Goal: Communication & Community: Answer question/provide support

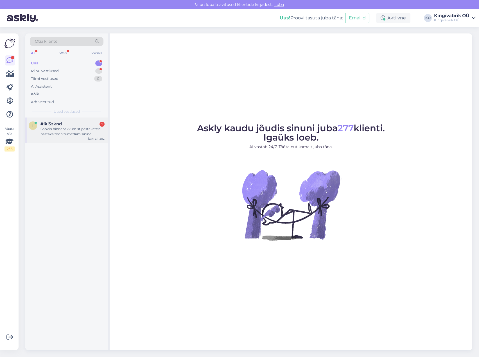
click at [69, 129] on div "Soovin hinnapakkumist pastakatele, pastaka toon tumedam sinine [PERSON_NAME] on…" at bounding box center [73, 132] width 64 height 10
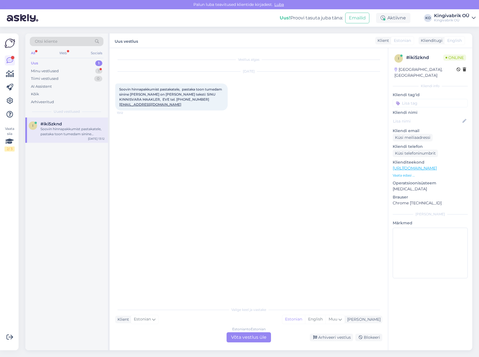
click at [233, 337] on div "Estonian to Estonian Võta vestlus üle" at bounding box center [249, 337] width 44 height 10
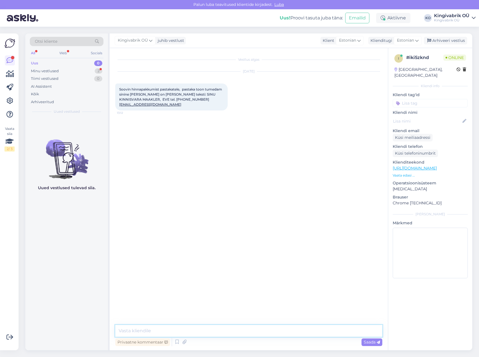
click at [154, 331] on textarea at bounding box center [248, 331] width 267 height 12
type textarea "Tere! Mis oleks orienteeruv kogus?"
click at [135, 332] on textarea "To enrich screen reader interactions, please activate Accessibility in Grammarl…" at bounding box center [248, 331] width 267 height 12
type textarea "Saadan Teile [PERSON_NAME] hinnapakkumise :)"
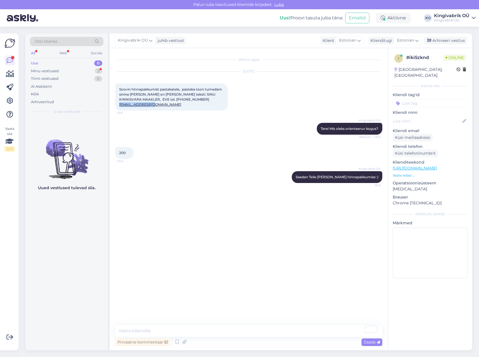
drag, startPoint x: 184, startPoint y: 101, endPoint x: 148, endPoint y: 102, distance: 35.7
click at [148, 102] on div "Soovin hinnapakkumist pastakatele, pastaka toon tumedam sinine [PERSON_NAME] on…" at bounding box center [171, 97] width 113 height 27
copy link "[EMAIL_ADDRESS][DOMAIN_NAME]"
